Goal: Information Seeking & Learning: Learn about a topic

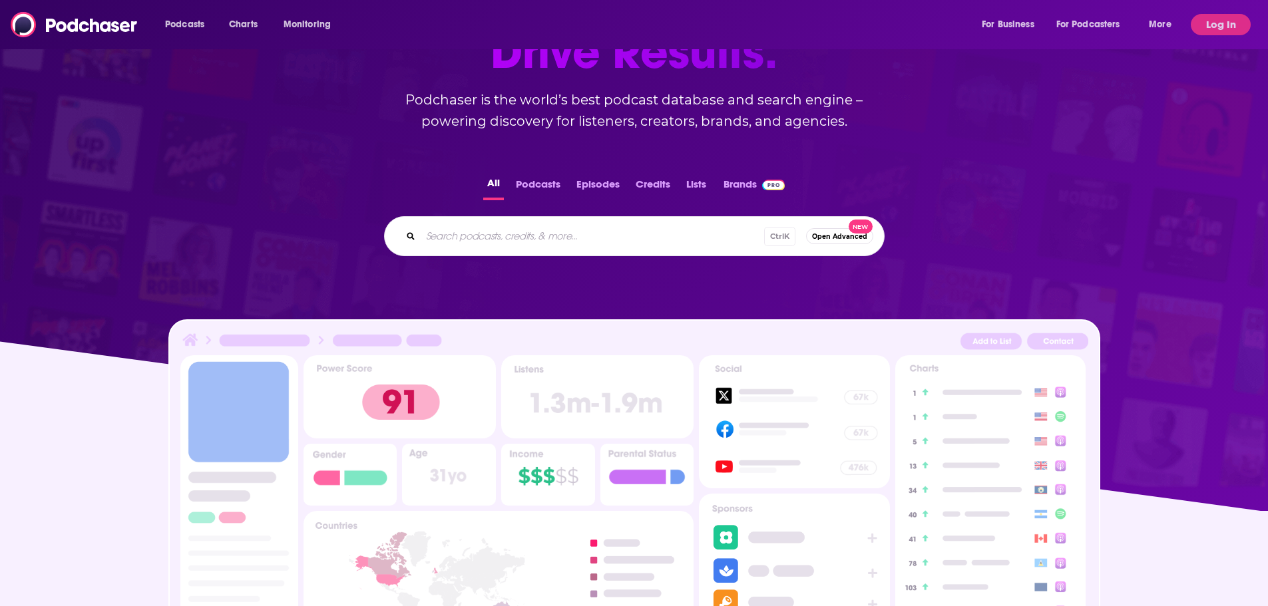
scroll to position [131, 0]
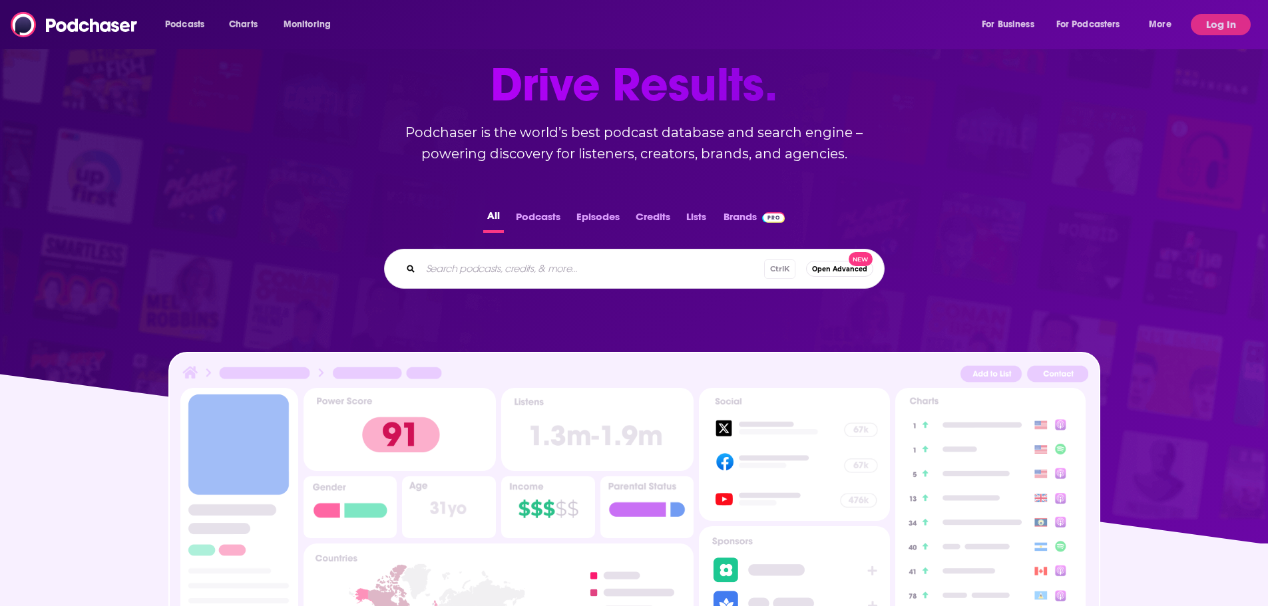
click at [486, 268] on input "Search podcasts, credits, & more..." at bounding box center [592, 268] width 343 height 21
type input "totally booked"
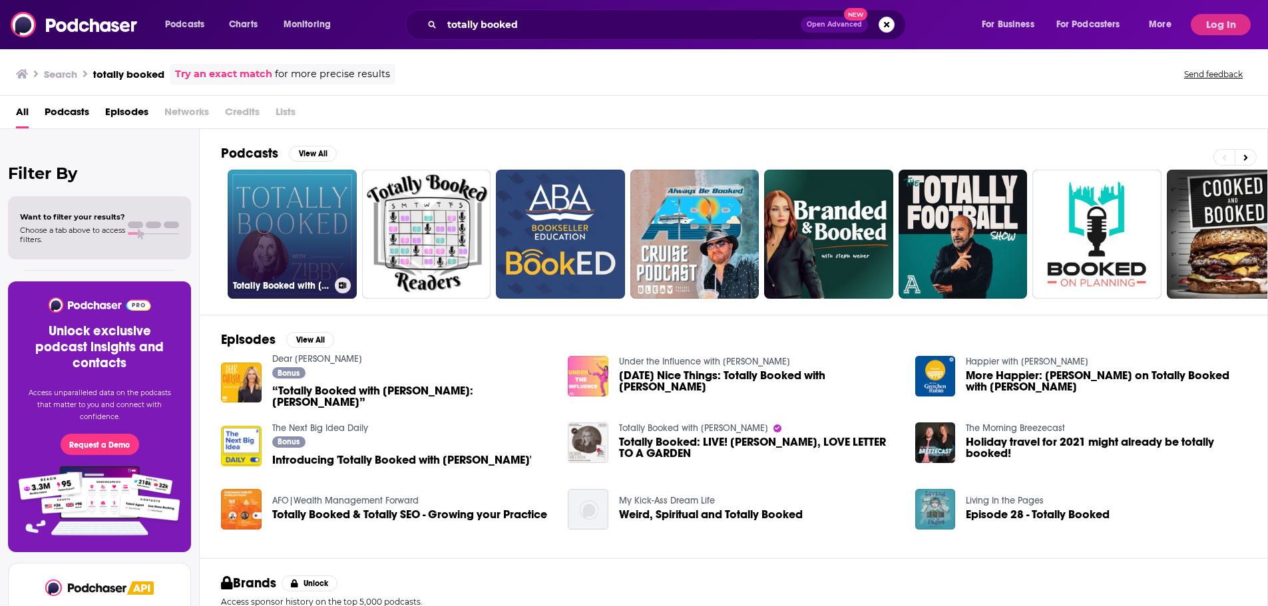
click at [287, 186] on link "Totally Booked with [PERSON_NAME]" at bounding box center [292, 234] width 129 height 129
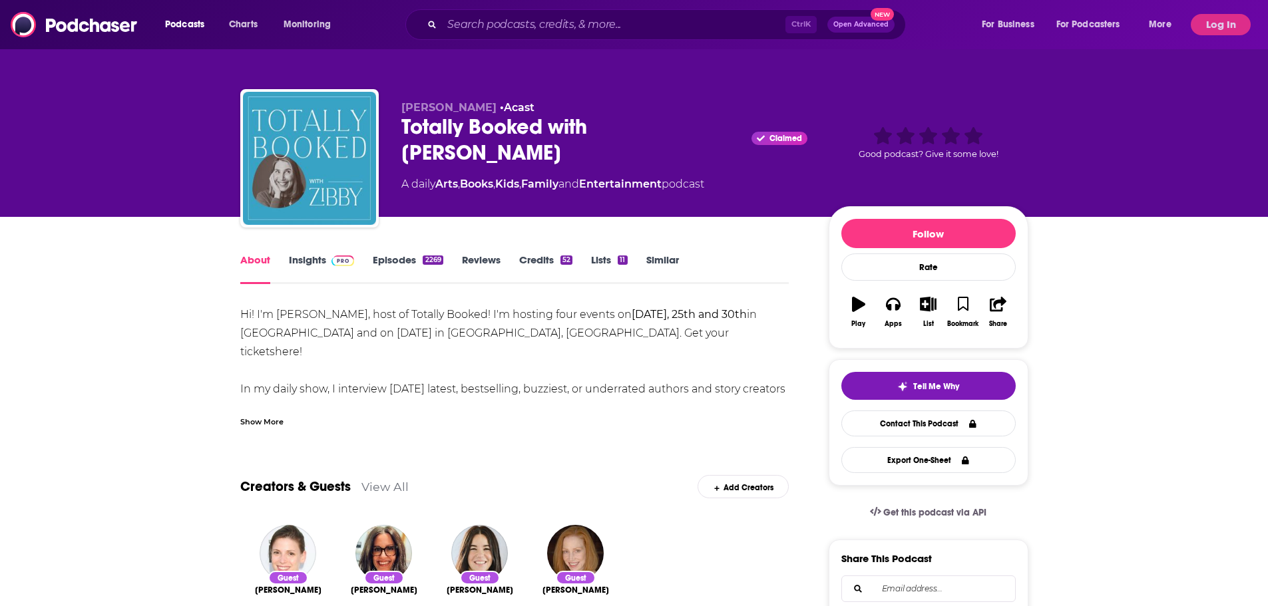
click at [1211, 29] on button "Log In" at bounding box center [1221, 24] width 60 height 21
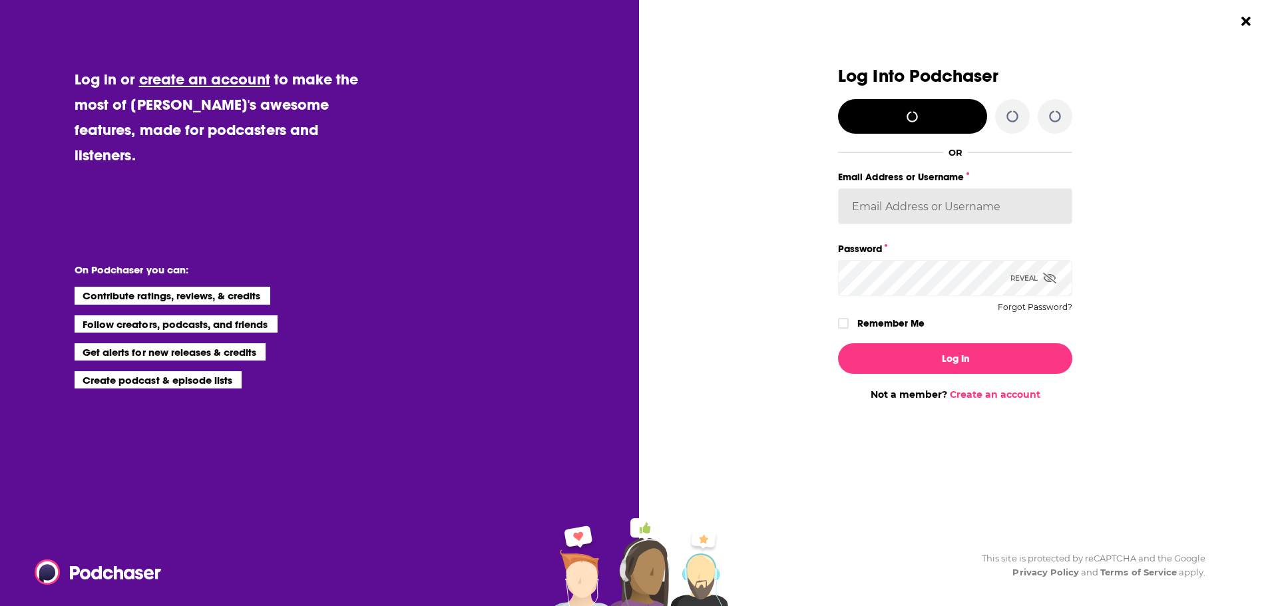
type input "FlatironBooks"
click at [879, 212] on input "FlatironBooks" at bounding box center [955, 206] width 234 height 36
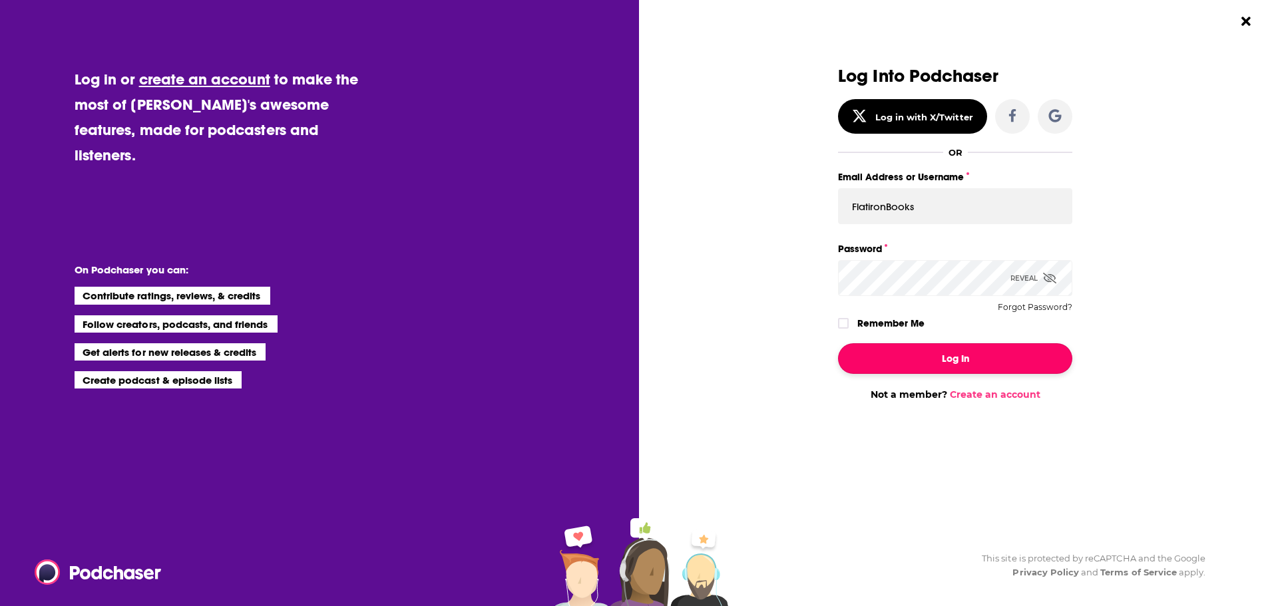
click at [921, 357] on button "Log In" at bounding box center [955, 358] width 234 height 31
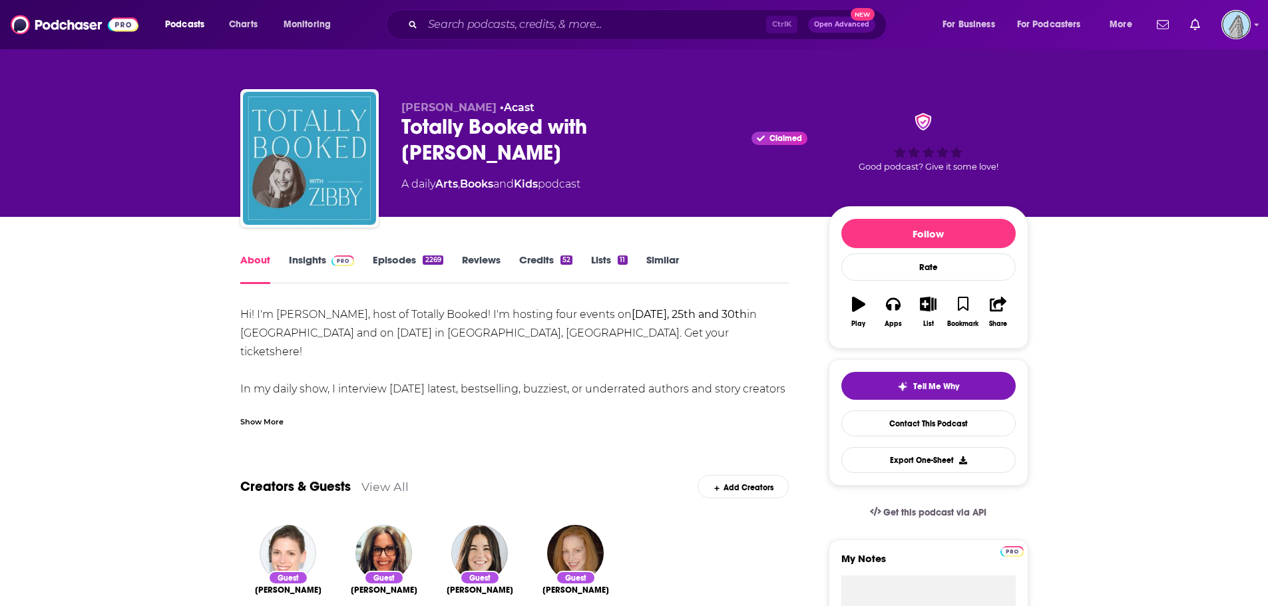
click at [314, 264] on link "Insights" at bounding box center [322, 269] width 66 height 31
